Goal: Find specific page/section: Find specific page/section

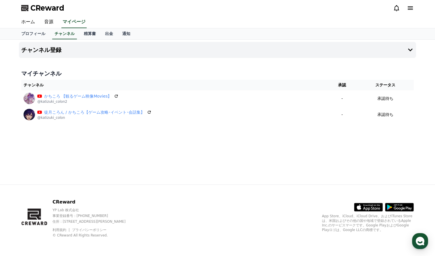
click at [394, 11] on div at bounding box center [403, 7] width 21 height 9
click at [395, 9] on icon at bounding box center [396, 8] width 5 height 6
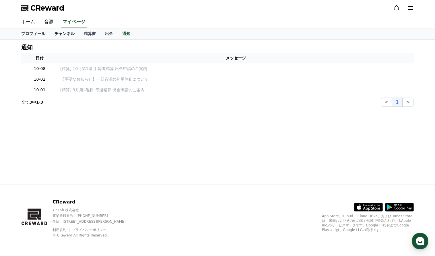
click at [63, 35] on link "チャンネル" at bounding box center [64, 33] width 29 height 11
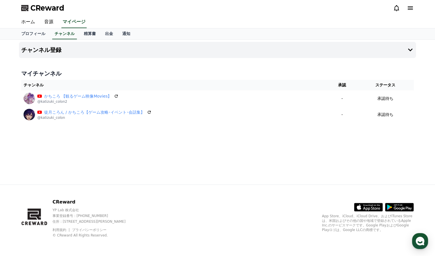
click at [412, 7] on icon at bounding box center [410, 7] width 5 height 3
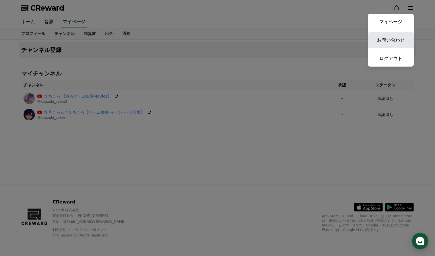
click at [397, 42] on link "お問い合わせ" at bounding box center [391, 40] width 46 height 16
